Goal: Task Accomplishment & Management: Manage account settings

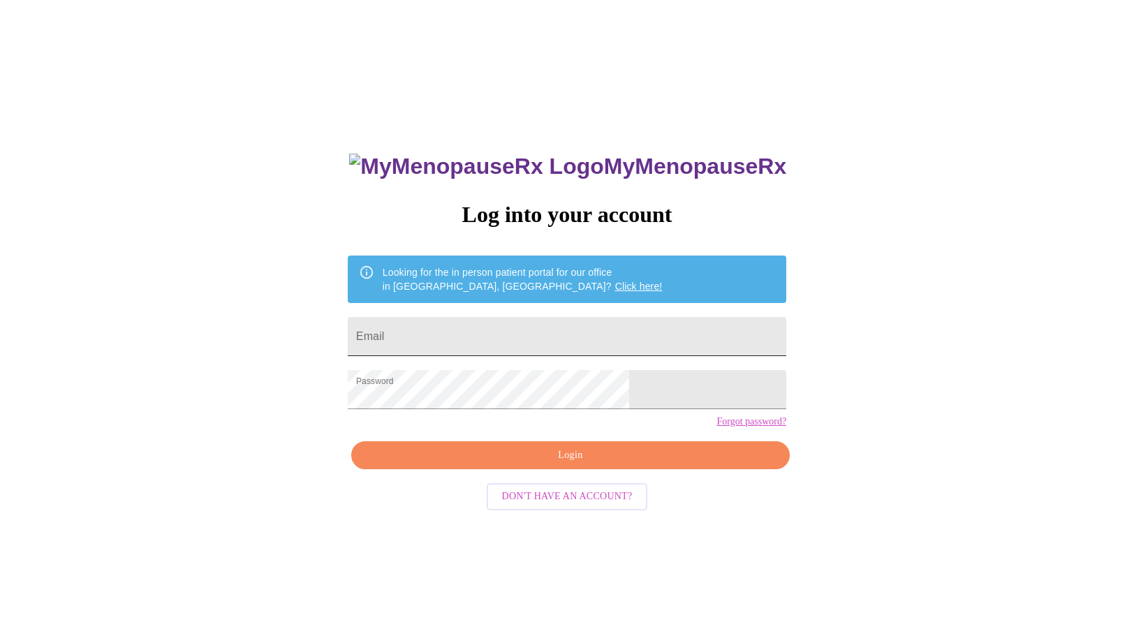
drag, startPoint x: 504, startPoint y: 331, endPoint x: 497, endPoint y: 341, distance: 11.6
click at [504, 331] on input "Email" at bounding box center [567, 336] width 439 height 39
type input "imelda.norvell@yahoo.com"
click at [533, 464] on span "Login" at bounding box center [570, 455] width 407 height 17
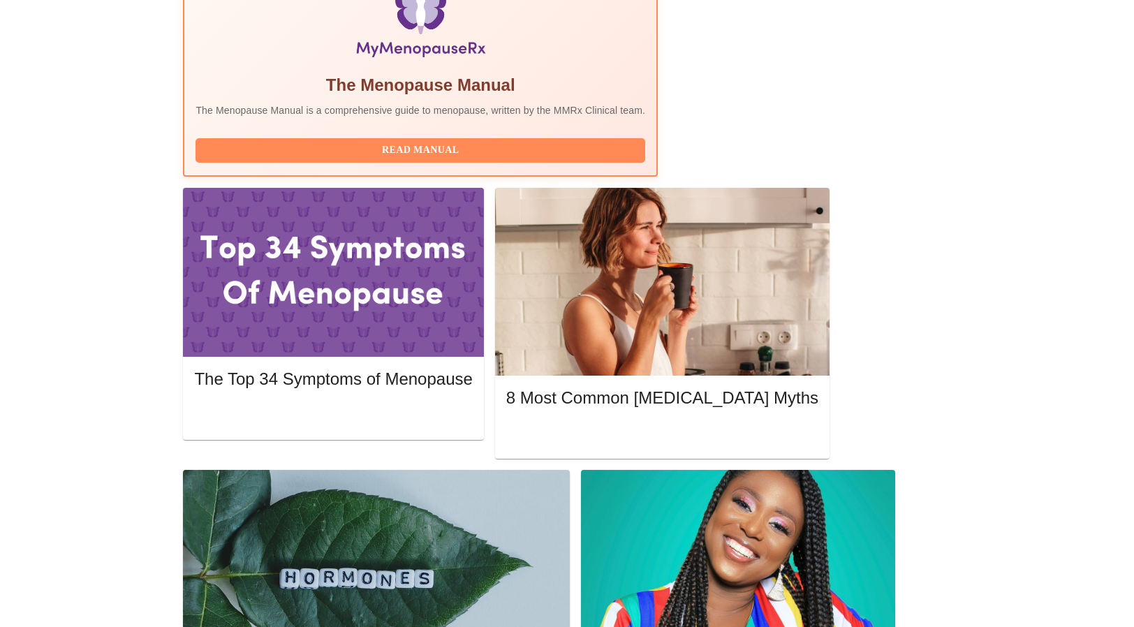
scroll to position [279, 0]
